Goal: Communication & Community: Participate in discussion

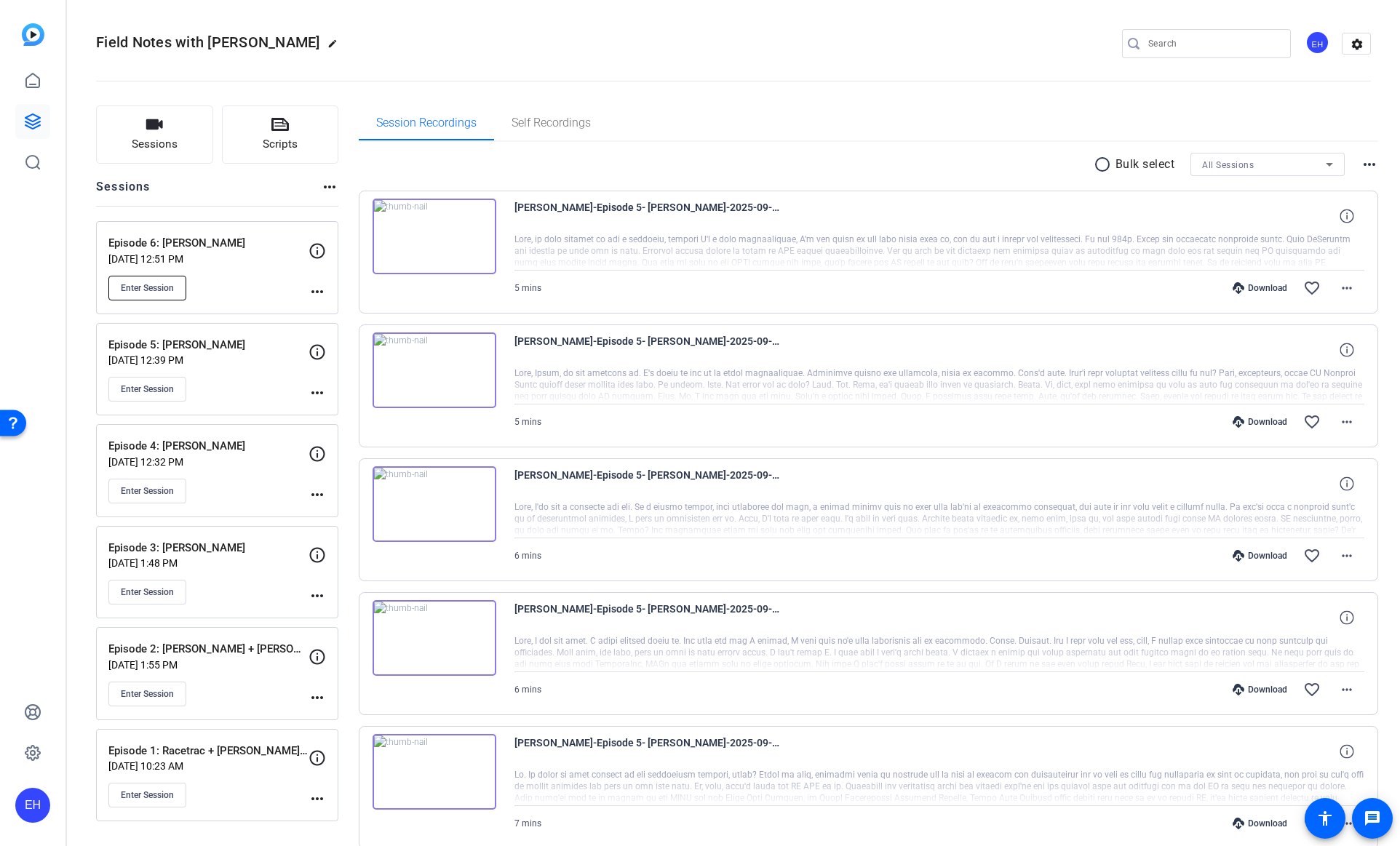
click at [149, 285] on span "Enter Session" at bounding box center [148, 288] width 53 height 12
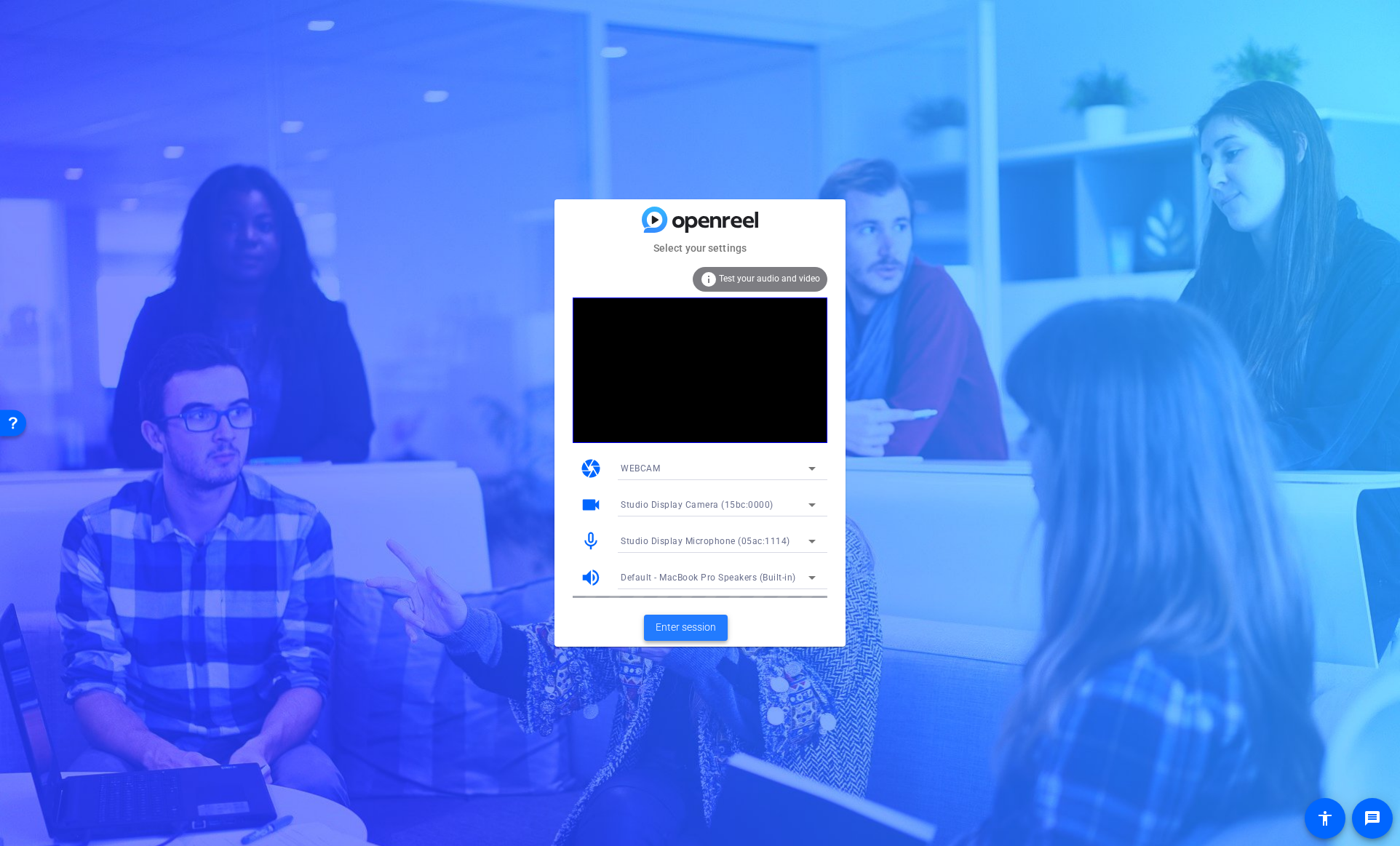
click at [701, 629] on span "Enter session" at bounding box center [685, 627] width 61 height 15
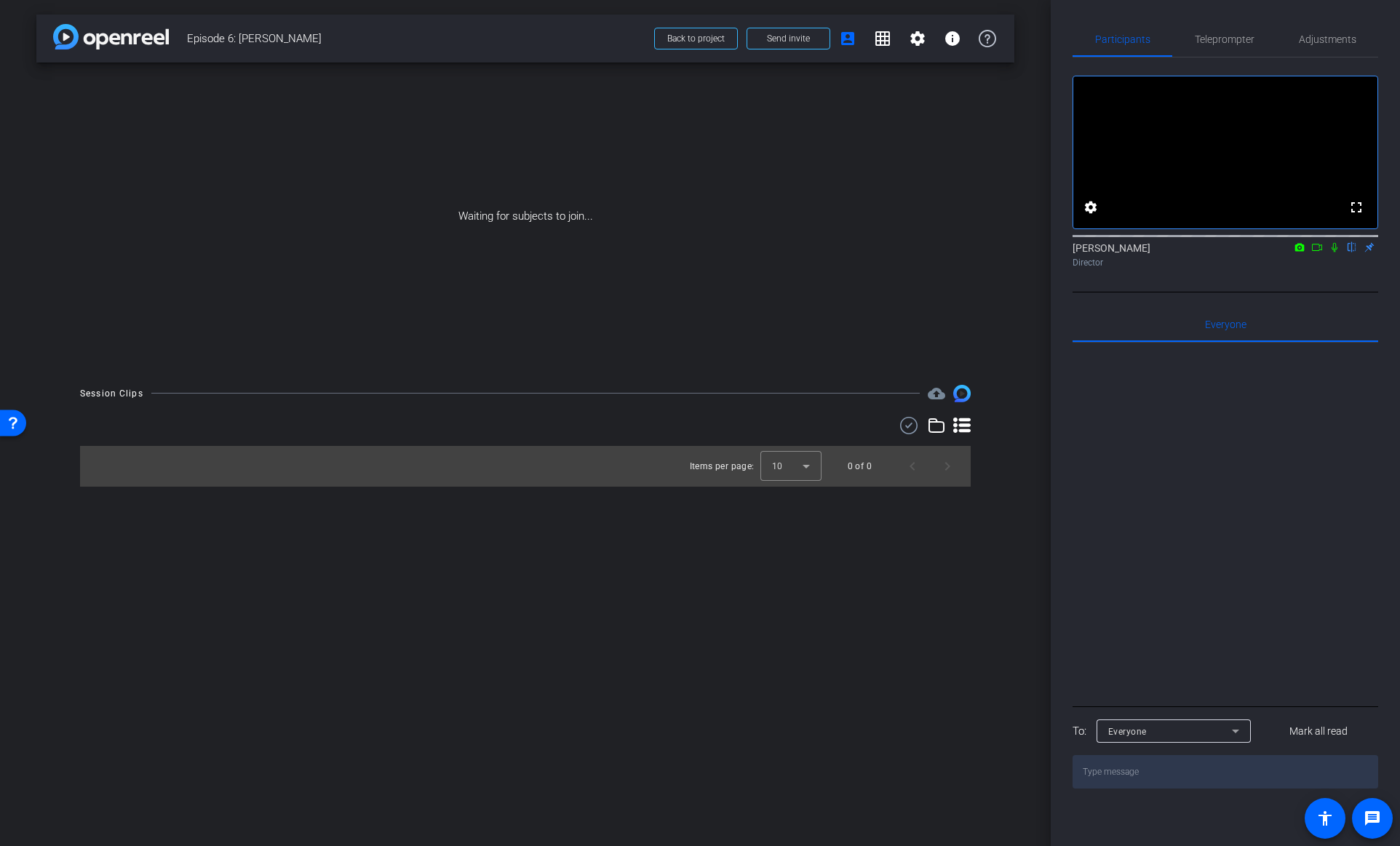
click at [1336, 252] on icon at bounding box center [1334, 247] width 12 height 10
click at [1317, 252] on icon at bounding box center [1317, 247] width 12 height 10
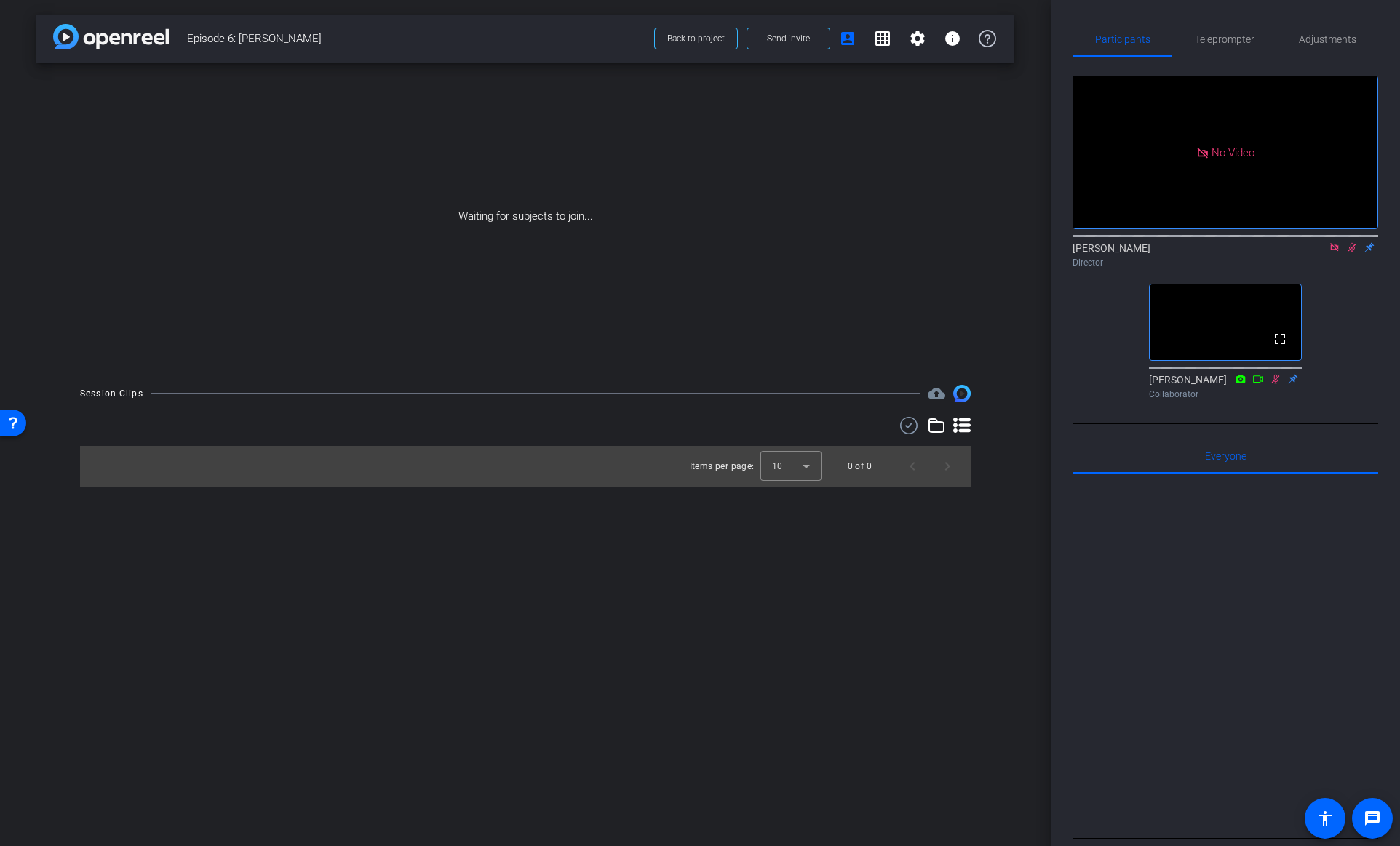
click at [1332, 252] on icon at bounding box center [1334, 247] width 12 height 10
click at [1317, 252] on icon at bounding box center [1317, 247] width 12 height 10
click at [1333, 251] on icon at bounding box center [1334, 247] width 8 height 8
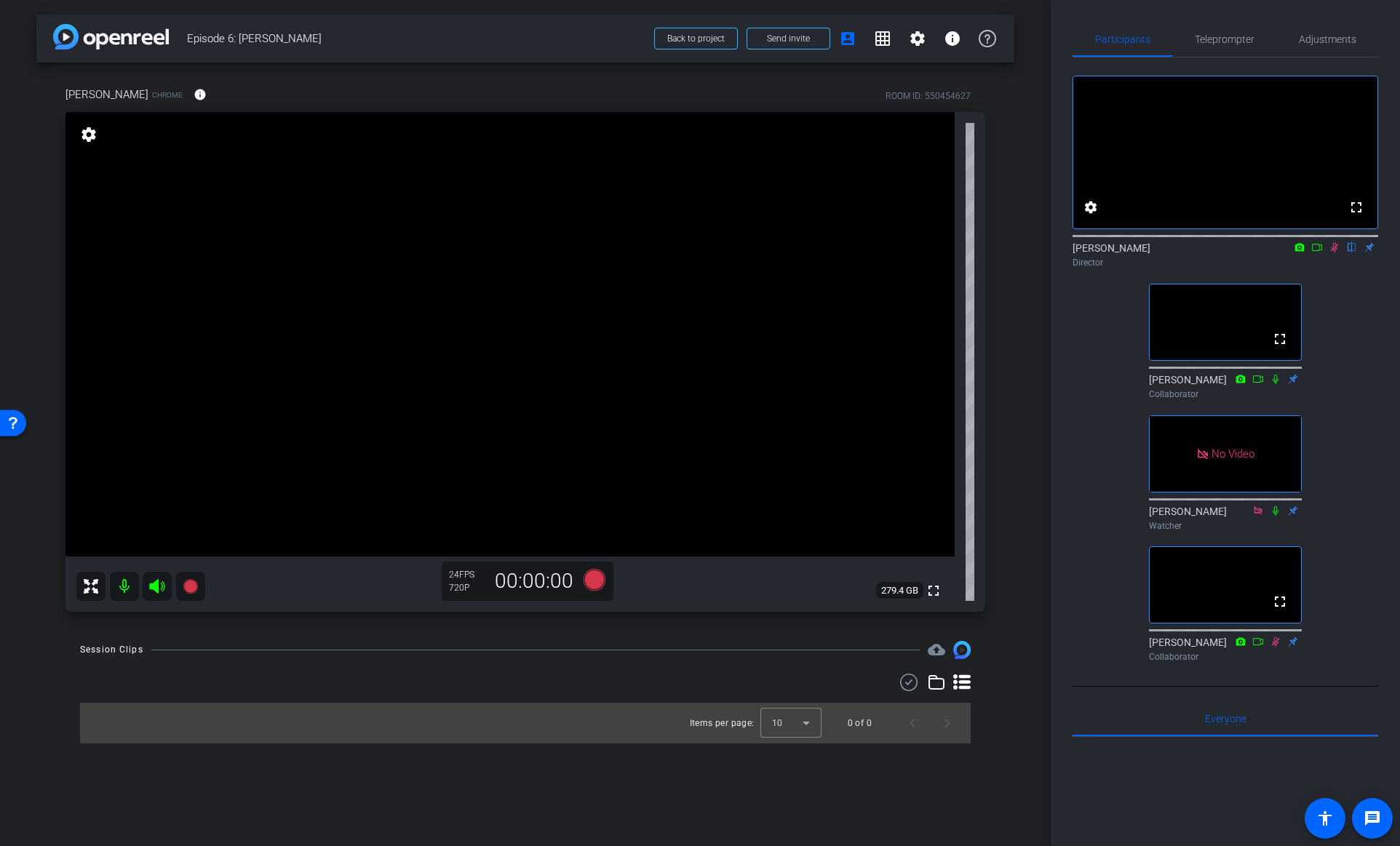
click at [1277, 516] on icon at bounding box center [1275, 510] width 12 height 10
click at [1333, 252] on icon at bounding box center [1334, 247] width 12 height 10
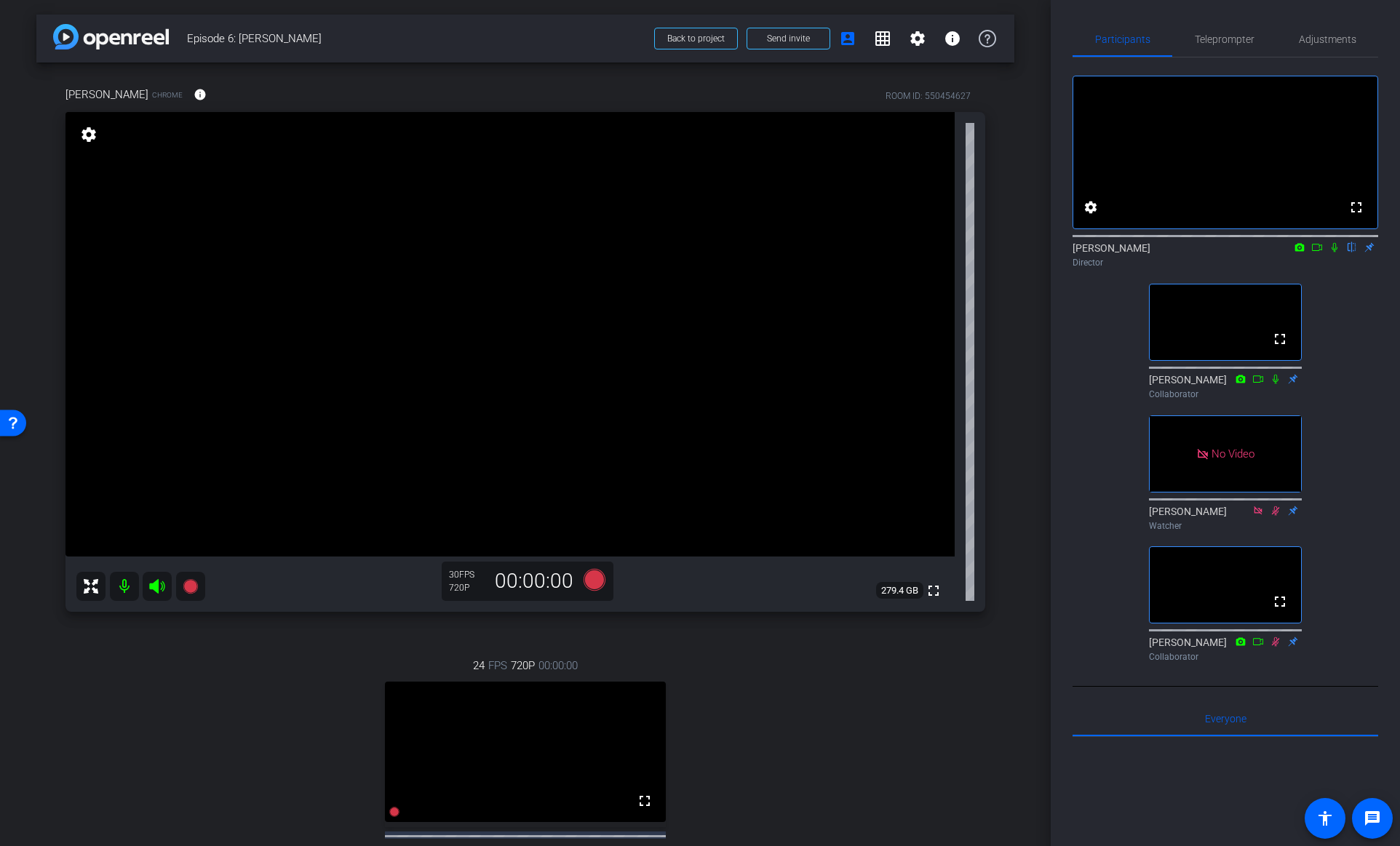
click at [1336, 252] on icon at bounding box center [1334, 247] width 12 height 10
click at [1332, 252] on icon at bounding box center [1334, 247] width 12 height 10
click at [1335, 252] on icon at bounding box center [1334, 247] width 12 height 10
click at [1335, 252] on icon at bounding box center [1335, 248] width 8 height 9
click at [1333, 252] on icon at bounding box center [1334, 247] width 12 height 10
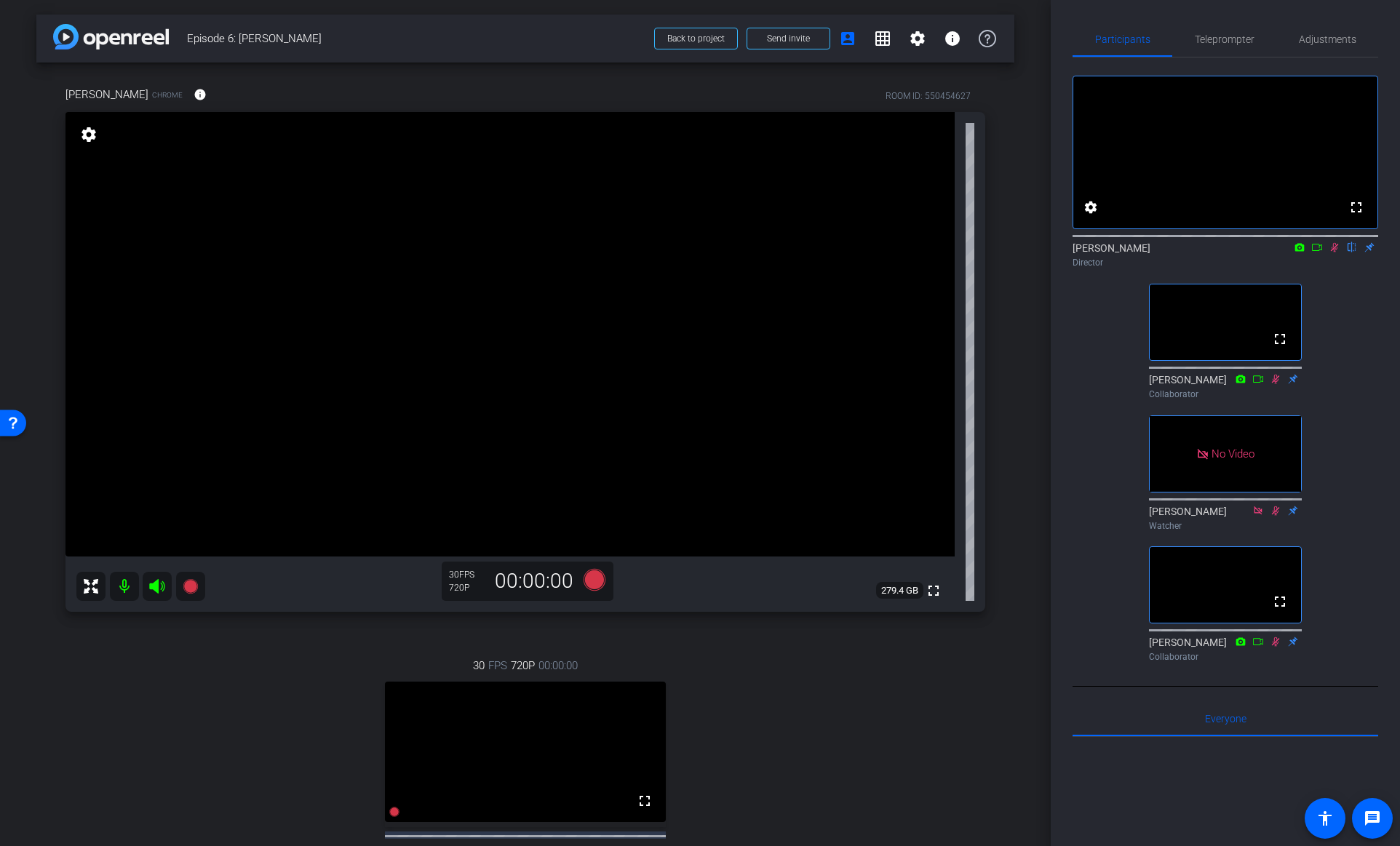
click at [1333, 252] on icon at bounding box center [1335, 248] width 8 height 9
click at [1336, 252] on icon at bounding box center [1334, 247] width 12 height 10
click at [1321, 252] on icon at bounding box center [1317, 247] width 12 height 10
click at [1334, 252] on icon at bounding box center [1334, 247] width 12 height 10
click at [1335, 252] on icon at bounding box center [1335, 248] width 8 height 9
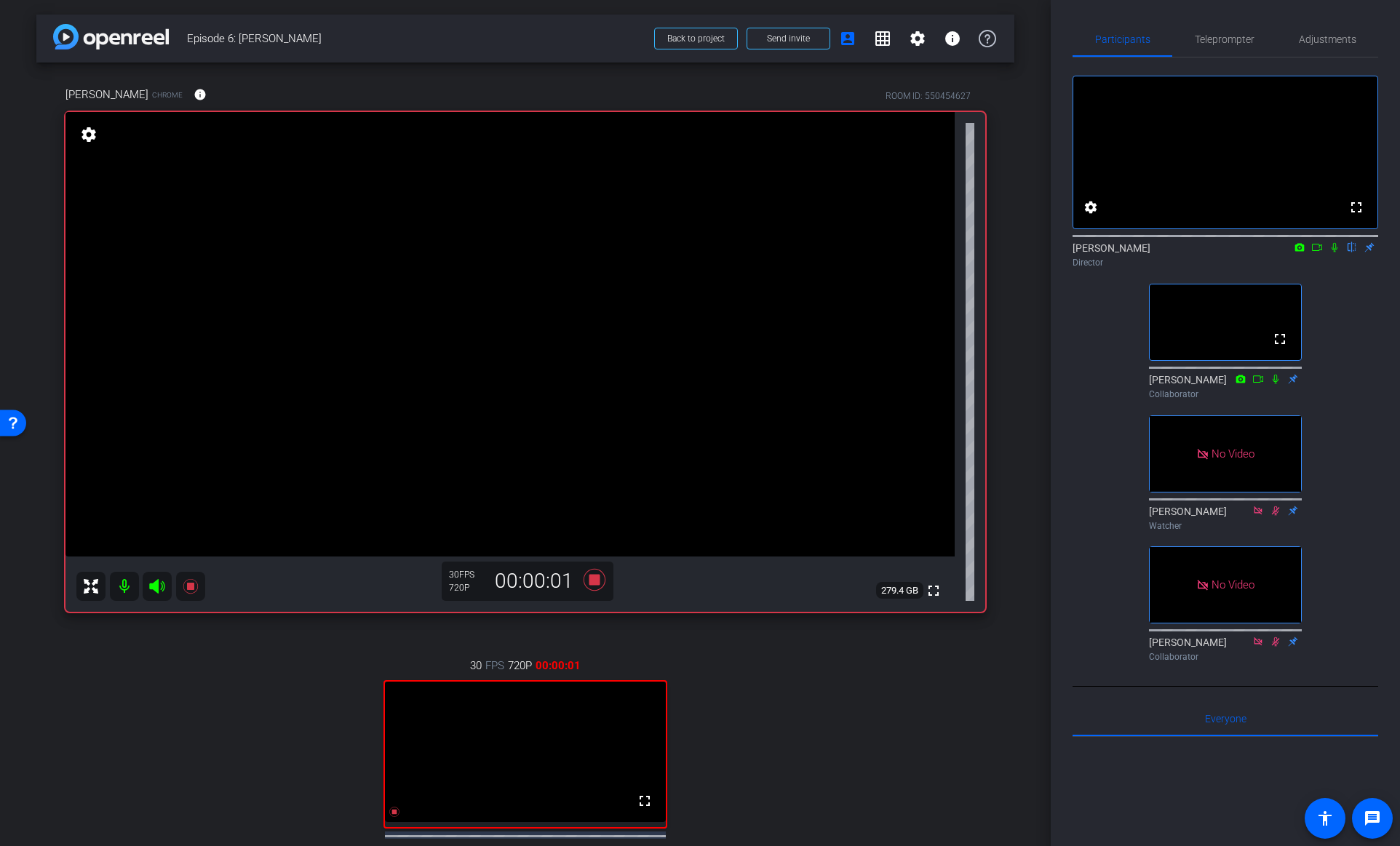
click at [1336, 252] on icon at bounding box center [1334, 247] width 12 height 10
click at [1321, 252] on icon at bounding box center [1317, 247] width 12 height 10
click at [1332, 252] on icon at bounding box center [1334, 247] width 12 height 10
click at [1333, 252] on icon at bounding box center [1335, 248] width 8 height 9
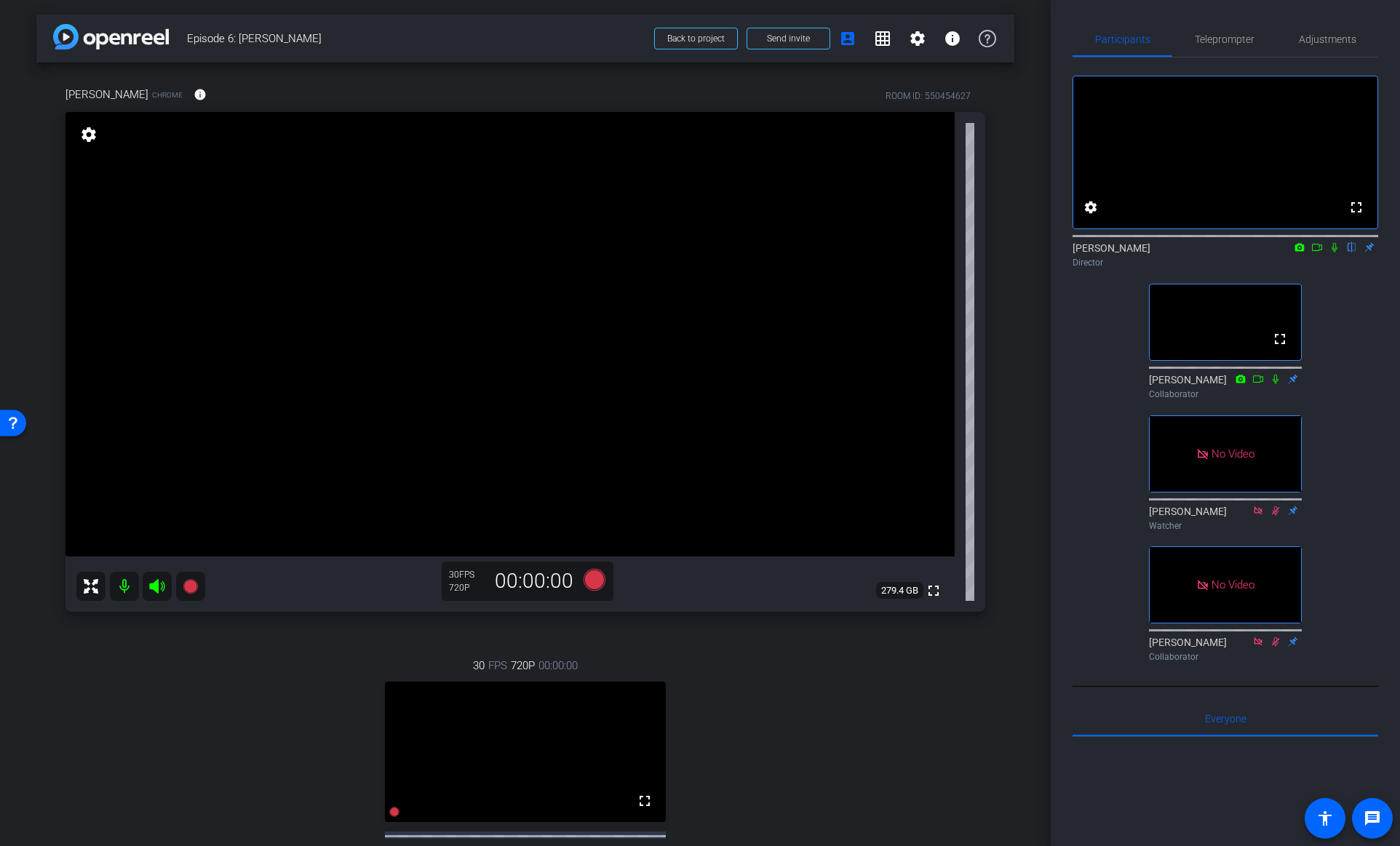
click at [1335, 252] on icon at bounding box center [1334, 248] width 6 height 9
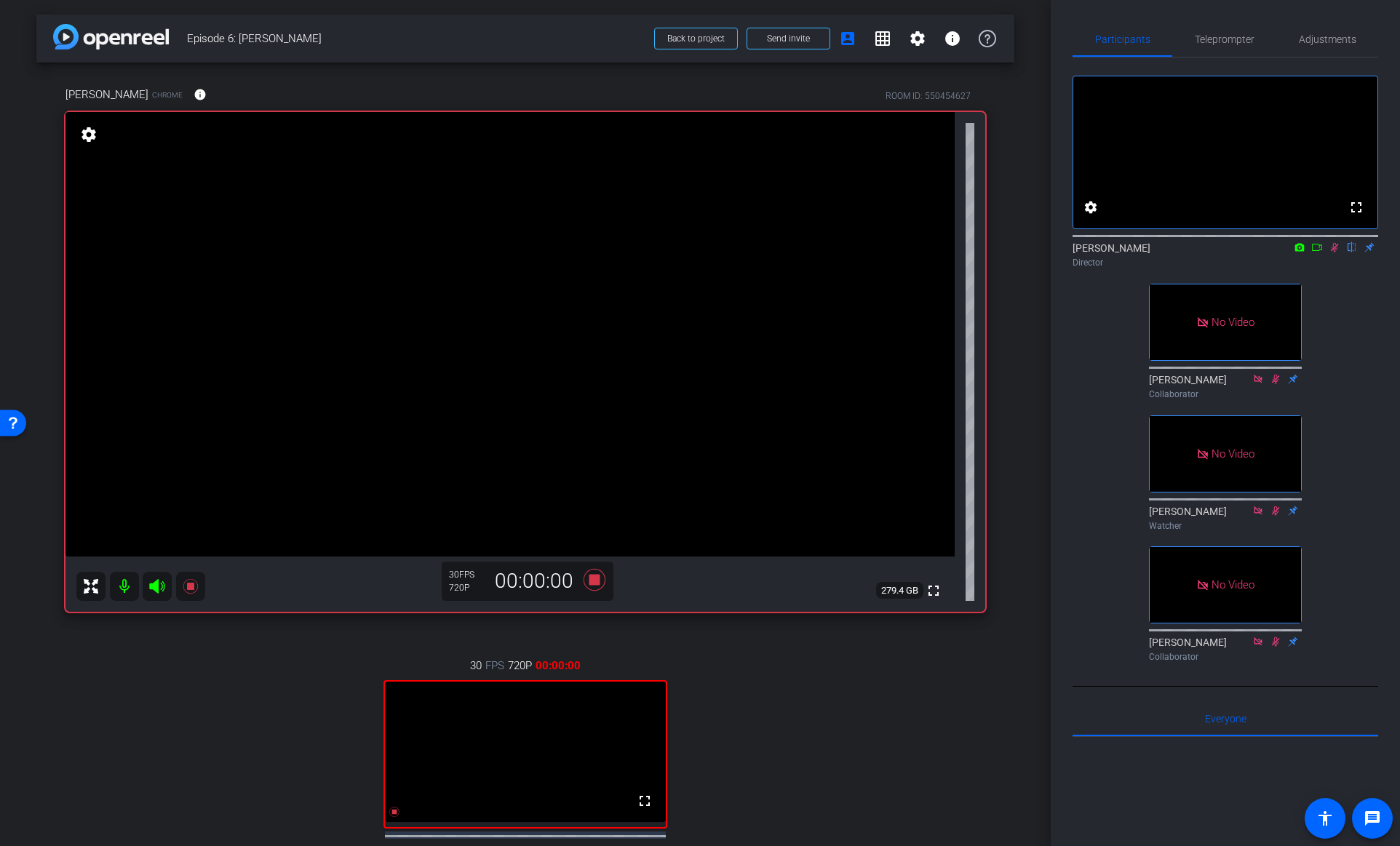
drag, startPoint x: 1318, startPoint y: 268, endPoint x: 1338, endPoint y: 286, distance: 26.9
click at [1318, 252] on icon at bounding box center [1317, 247] width 12 height 10
click at [1335, 251] on icon at bounding box center [1334, 247] width 8 height 8
click at [1336, 252] on icon at bounding box center [1335, 248] width 8 height 9
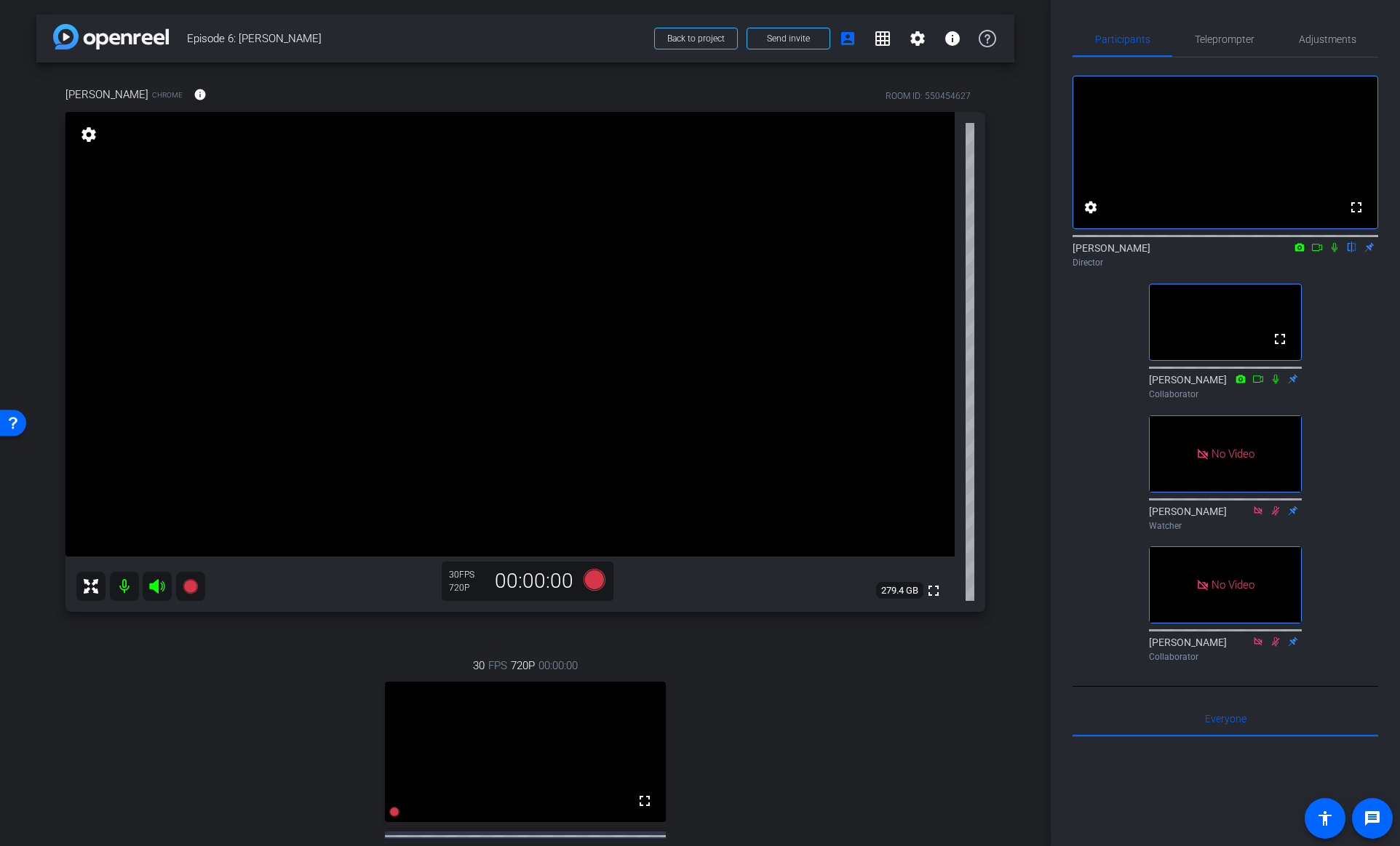
click at [1336, 252] on icon at bounding box center [1334, 247] width 12 height 10
click at [1332, 252] on icon at bounding box center [1334, 247] width 12 height 10
drag, startPoint x: 1334, startPoint y: 263, endPoint x: 1321, endPoint y: 267, distance: 13.6
click at [1334, 252] on icon at bounding box center [1334, 247] width 12 height 10
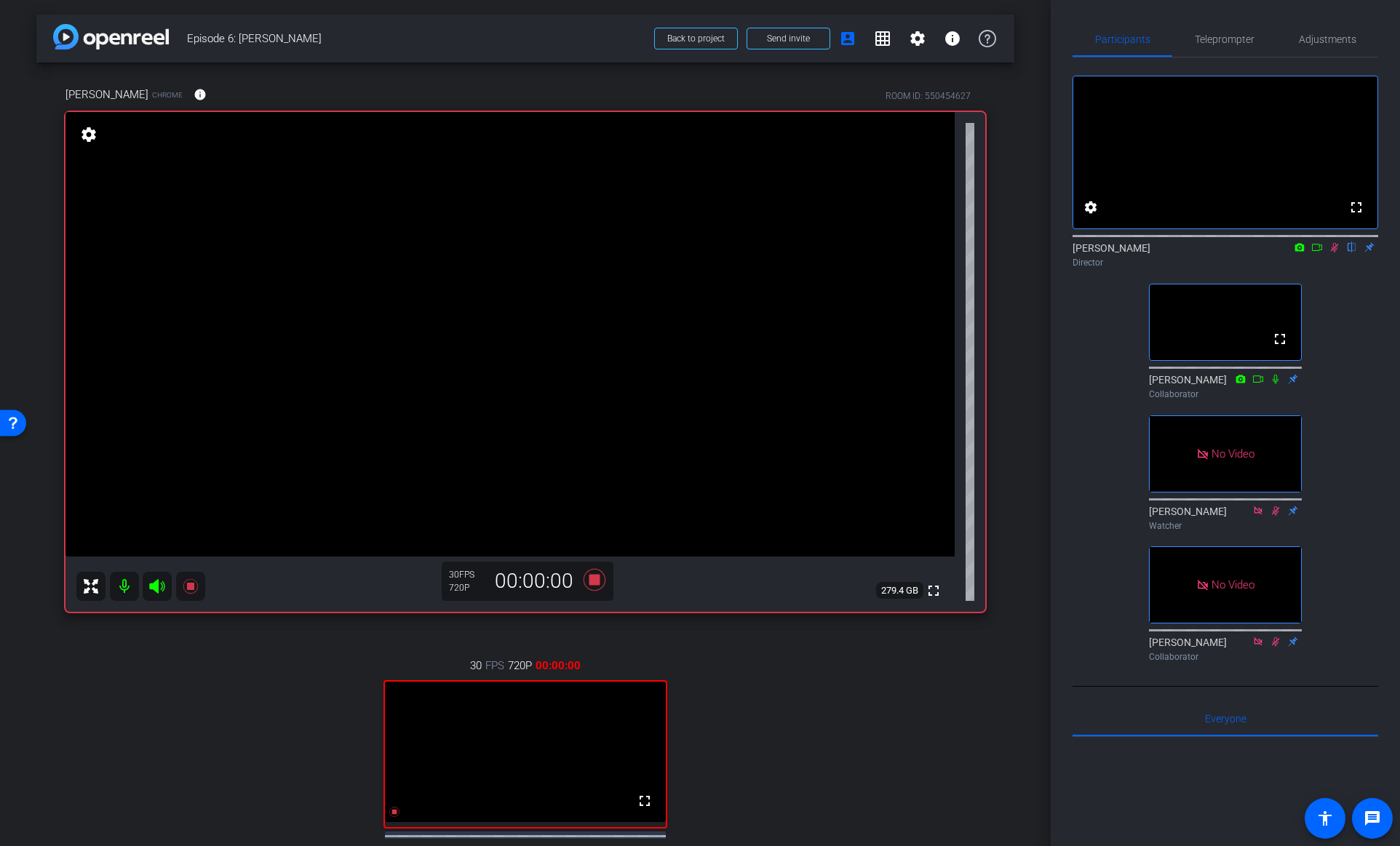
click at [1315, 252] on icon at bounding box center [1317, 247] width 12 height 10
click at [1331, 252] on icon at bounding box center [1334, 247] width 12 height 10
click at [1334, 252] on icon at bounding box center [1334, 247] width 12 height 10
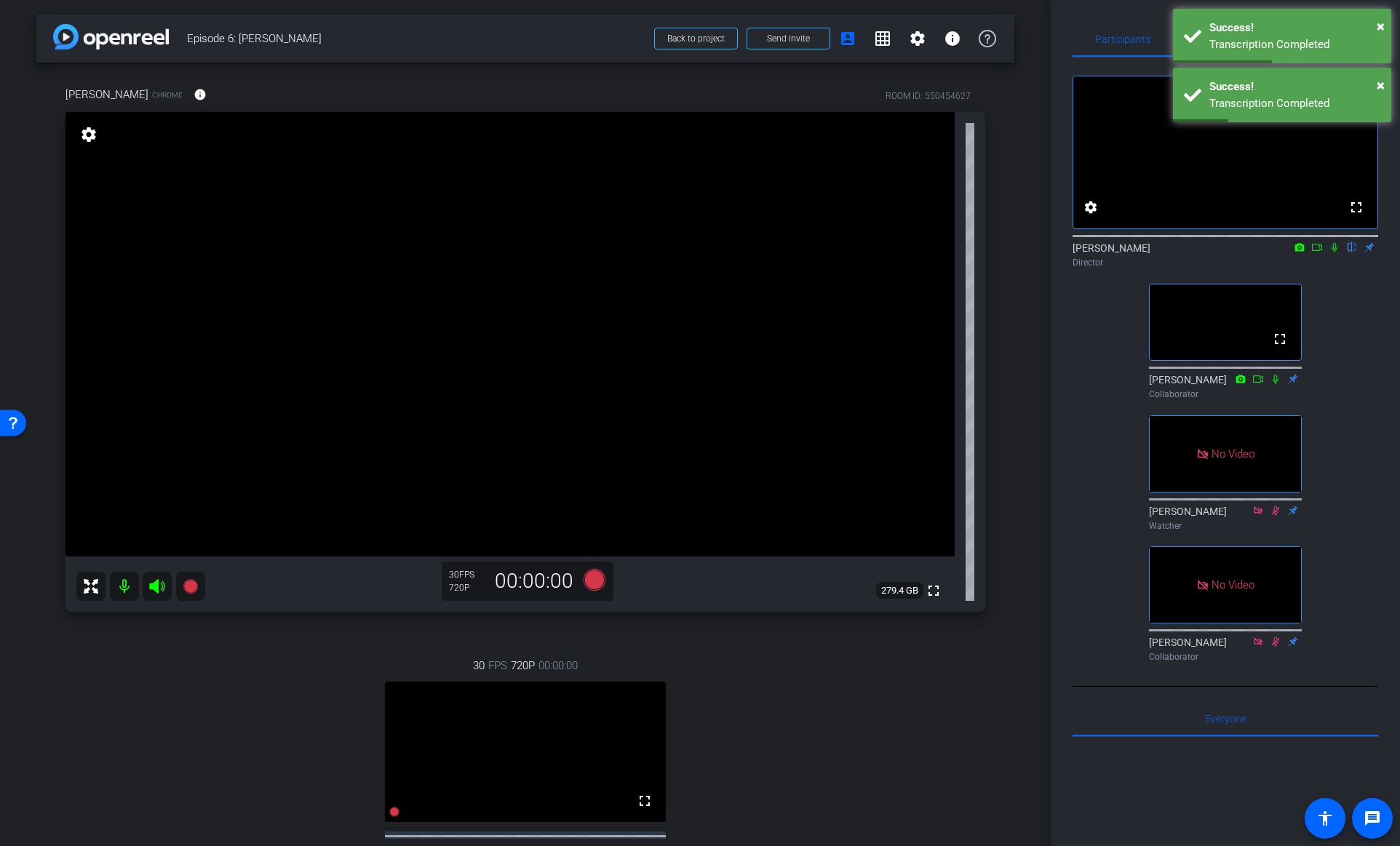
click at [1334, 252] on icon at bounding box center [1334, 247] width 12 height 10
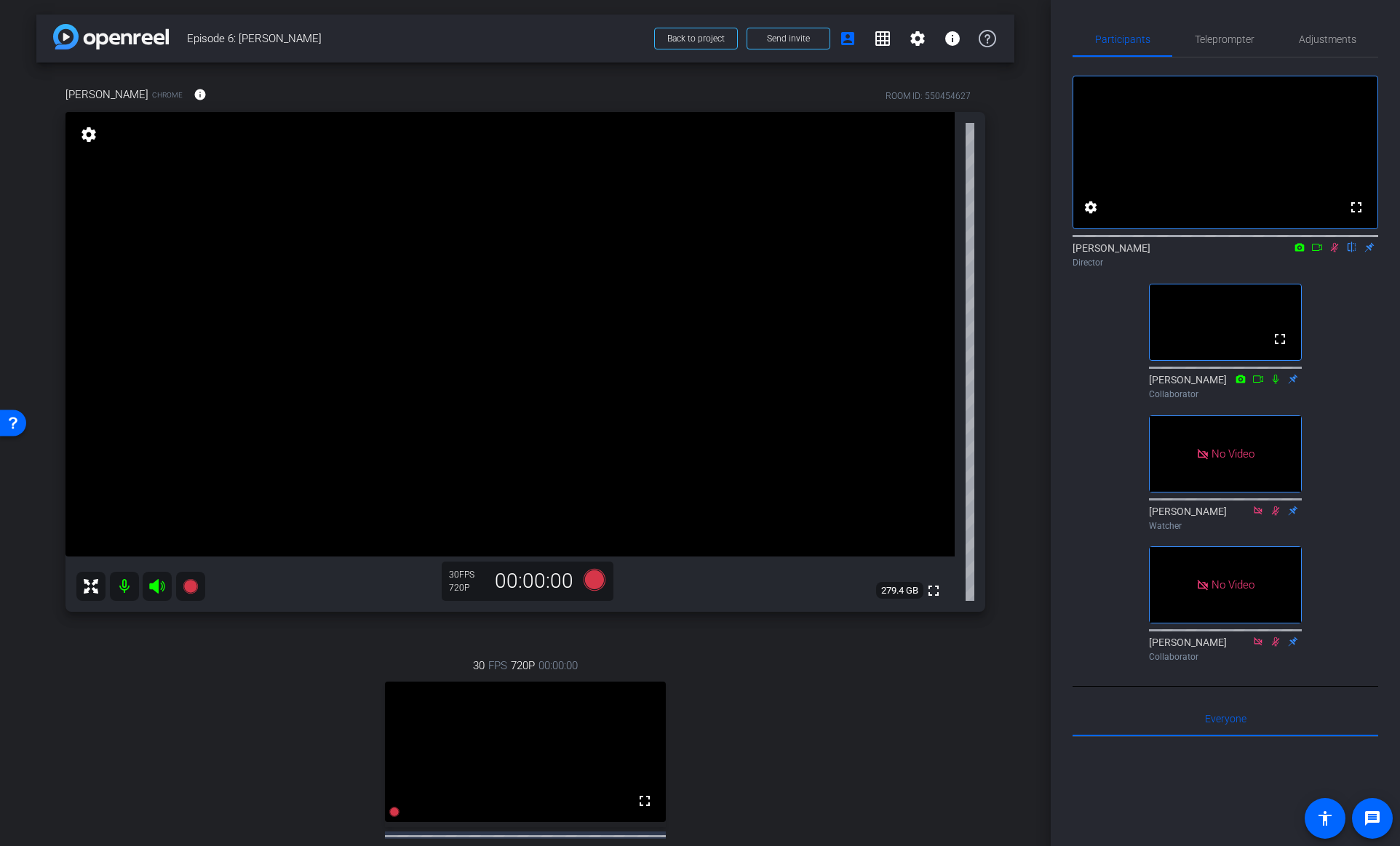
click at [1334, 252] on icon at bounding box center [1334, 247] width 12 height 10
click at [1335, 252] on icon at bounding box center [1334, 247] width 12 height 10
click at [1317, 252] on icon at bounding box center [1317, 247] width 12 height 10
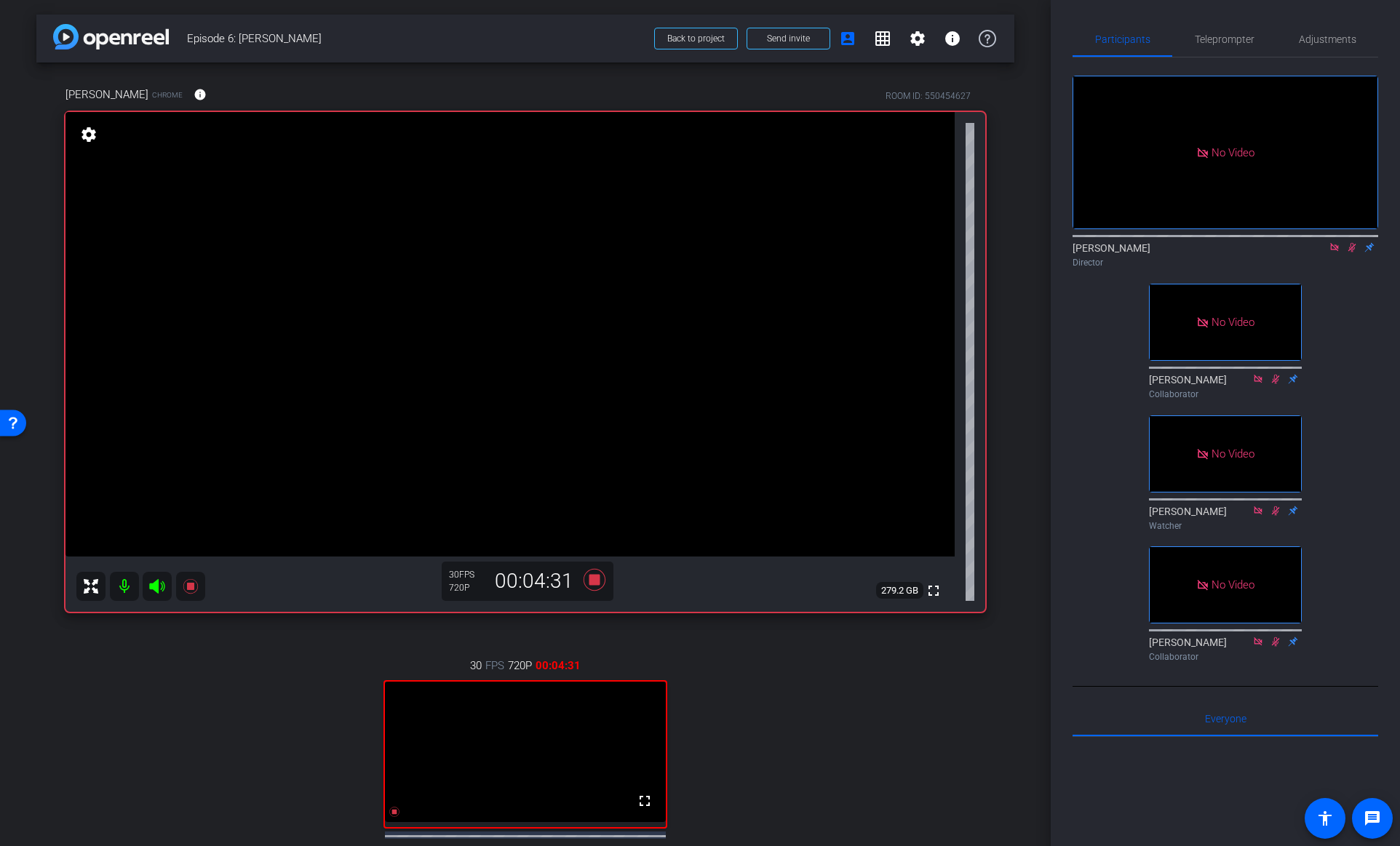
click at [1333, 252] on icon at bounding box center [1334, 247] width 12 height 10
click at [1334, 252] on icon at bounding box center [1335, 248] width 8 height 9
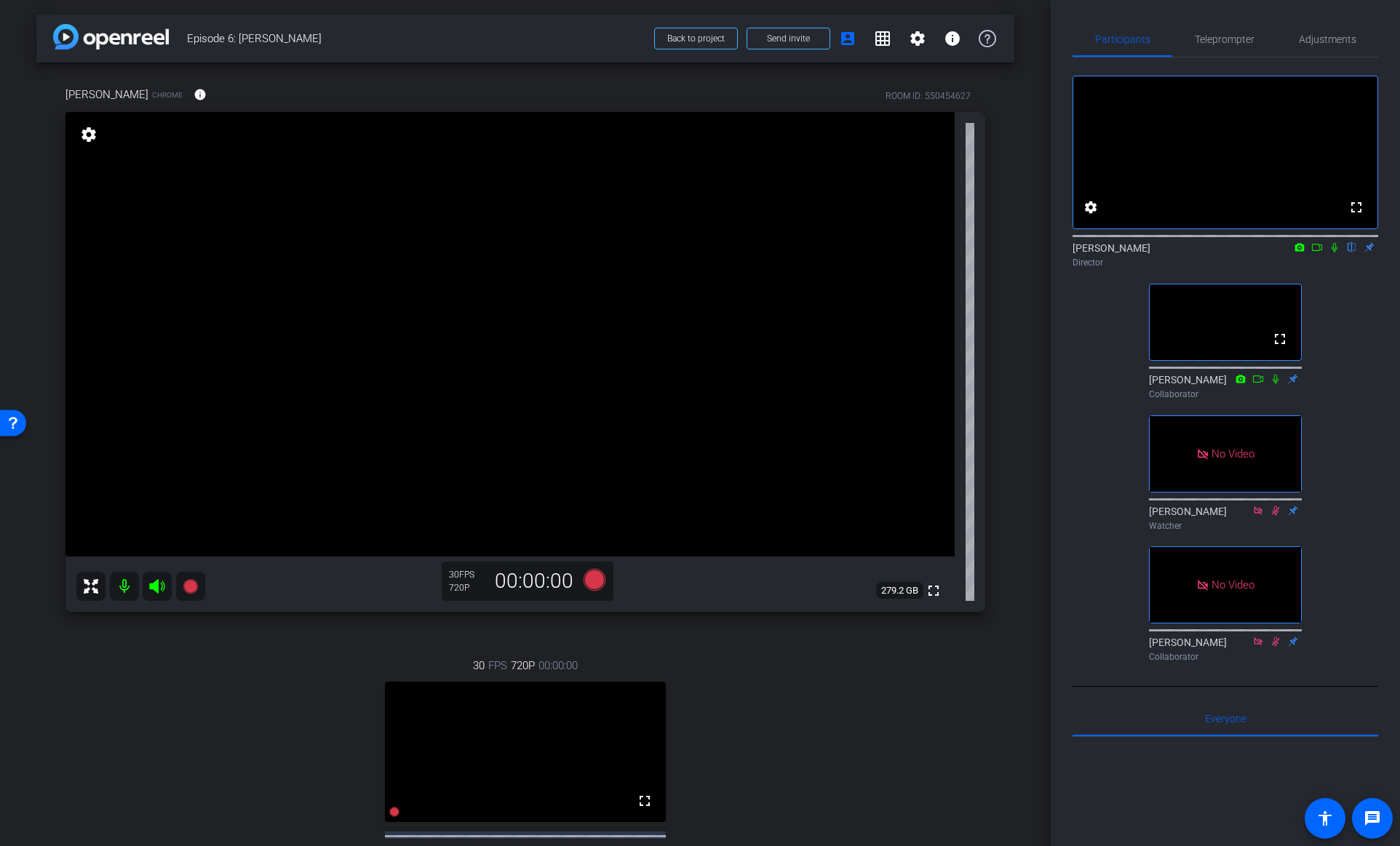
click at [1336, 252] on icon at bounding box center [1334, 248] width 6 height 9
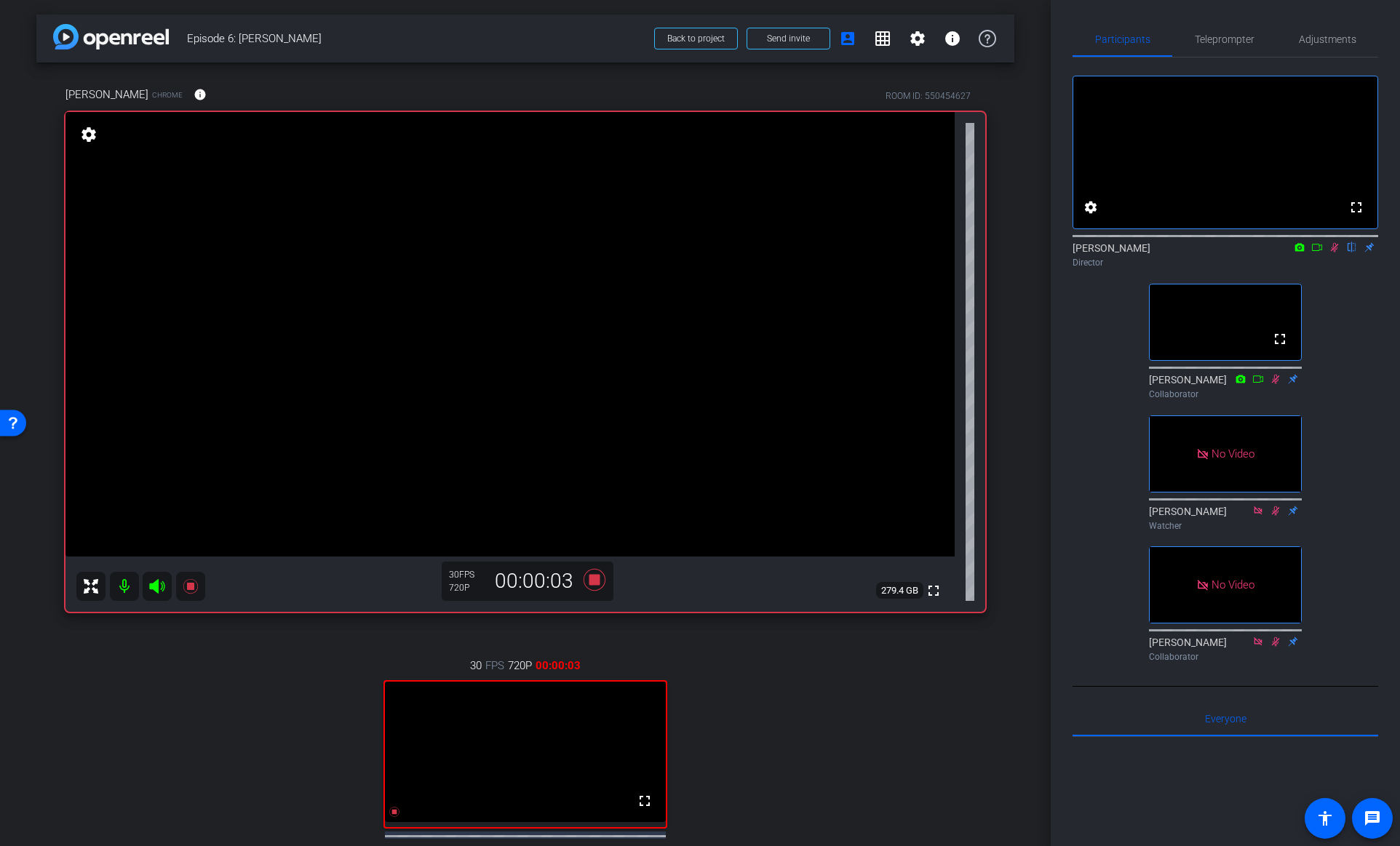
click at [1321, 252] on icon at bounding box center [1317, 247] width 12 height 10
click at [1351, 252] on icon at bounding box center [1351, 247] width 12 height 10
click at [1335, 251] on icon at bounding box center [1334, 247] width 8 height 8
click at [1336, 252] on icon at bounding box center [1334, 248] width 6 height 9
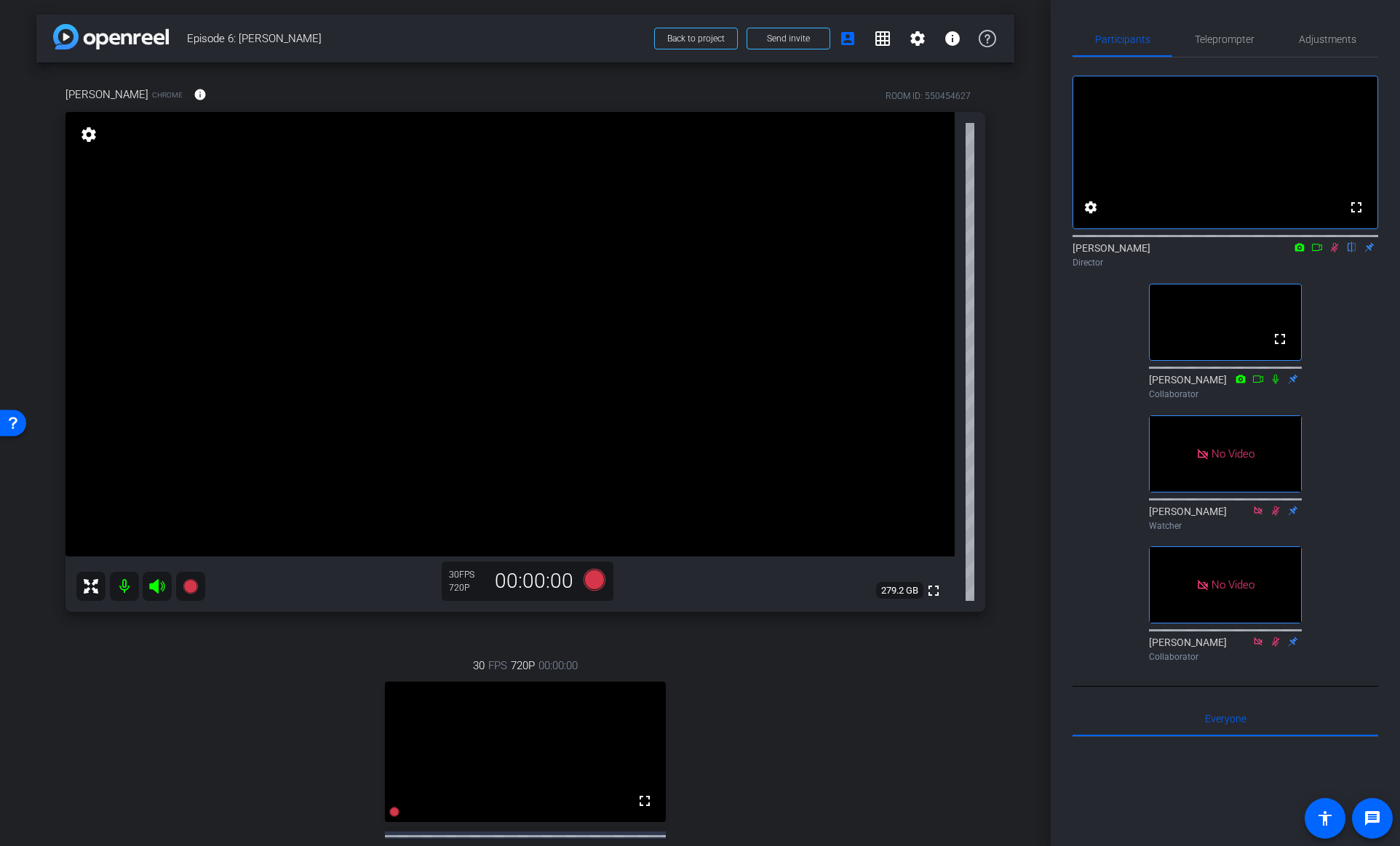
click at [1337, 252] on icon at bounding box center [1334, 247] width 12 height 10
click at [1336, 252] on icon at bounding box center [1334, 247] width 12 height 10
click at [1317, 252] on icon at bounding box center [1317, 247] width 12 height 10
click at [1334, 252] on icon at bounding box center [1334, 247] width 12 height 10
click at [1337, 252] on icon at bounding box center [1334, 247] width 12 height 10
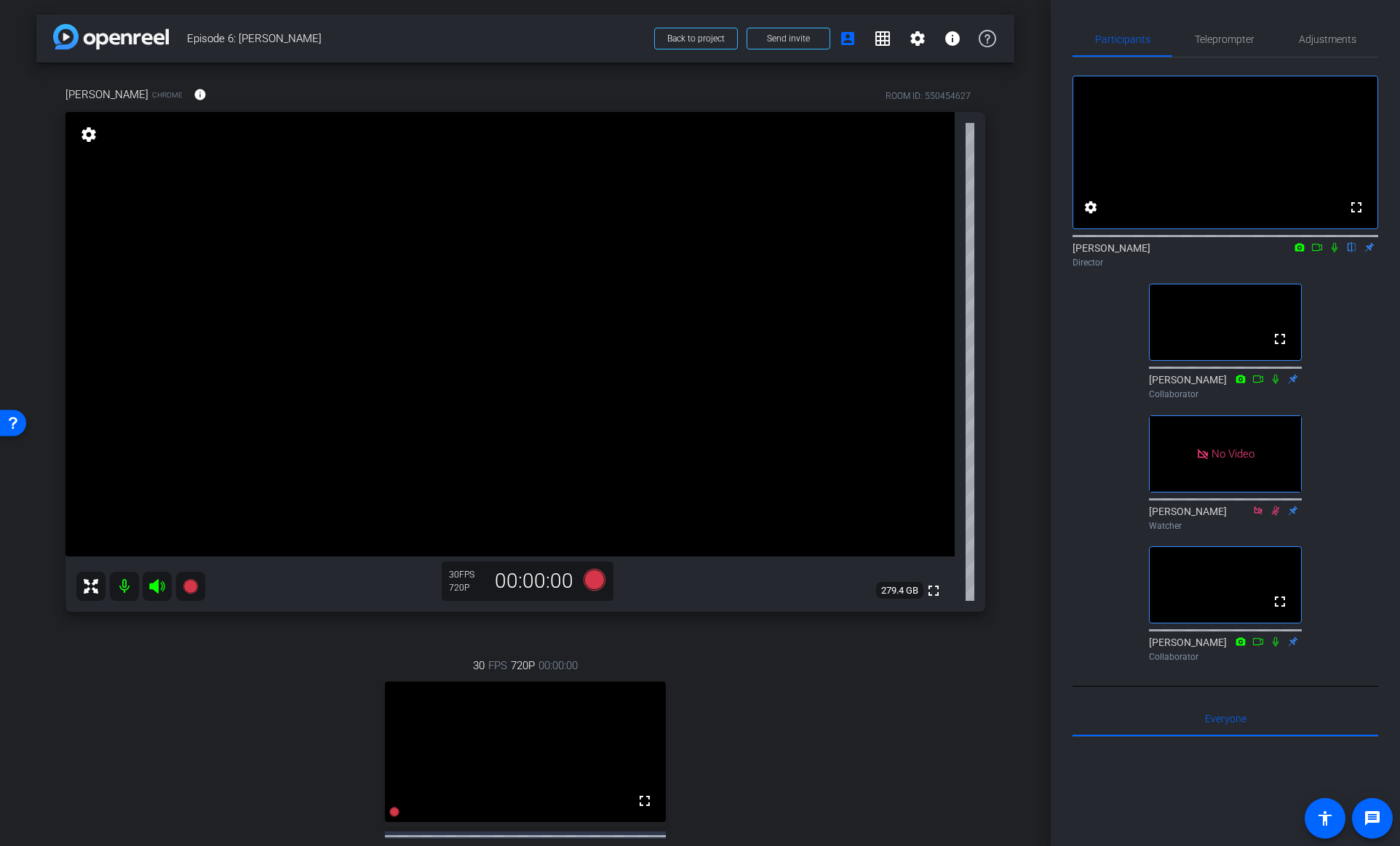
click at [1321, 252] on icon at bounding box center [1317, 247] width 12 height 10
click at [1350, 252] on icon at bounding box center [1351, 248] width 6 height 9
click at [1332, 252] on icon at bounding box center [1334, 247] width 12 height 10
